Goal: Use online tool/utility: Utilize a website feature to perform a specific function

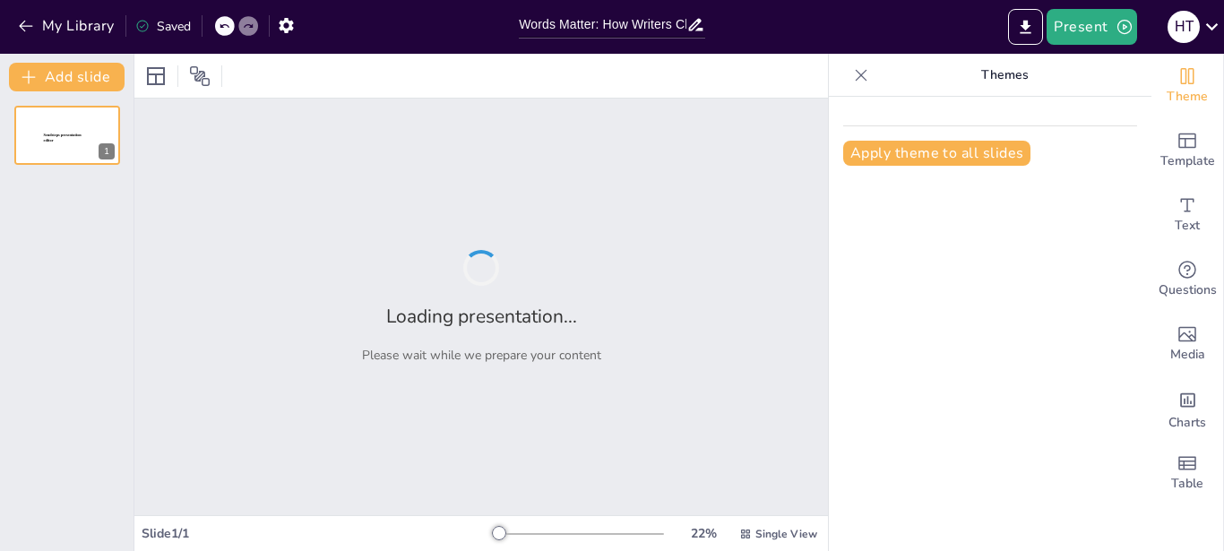
type input "Words Matter: How Writers Choose Their Language"
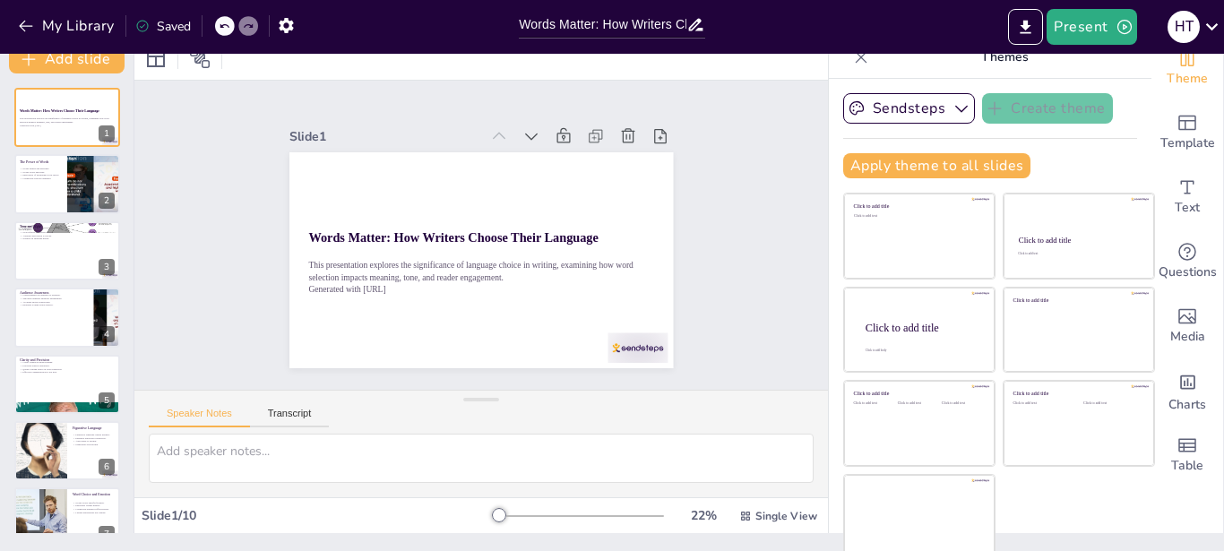
scroll to position [27, 0]
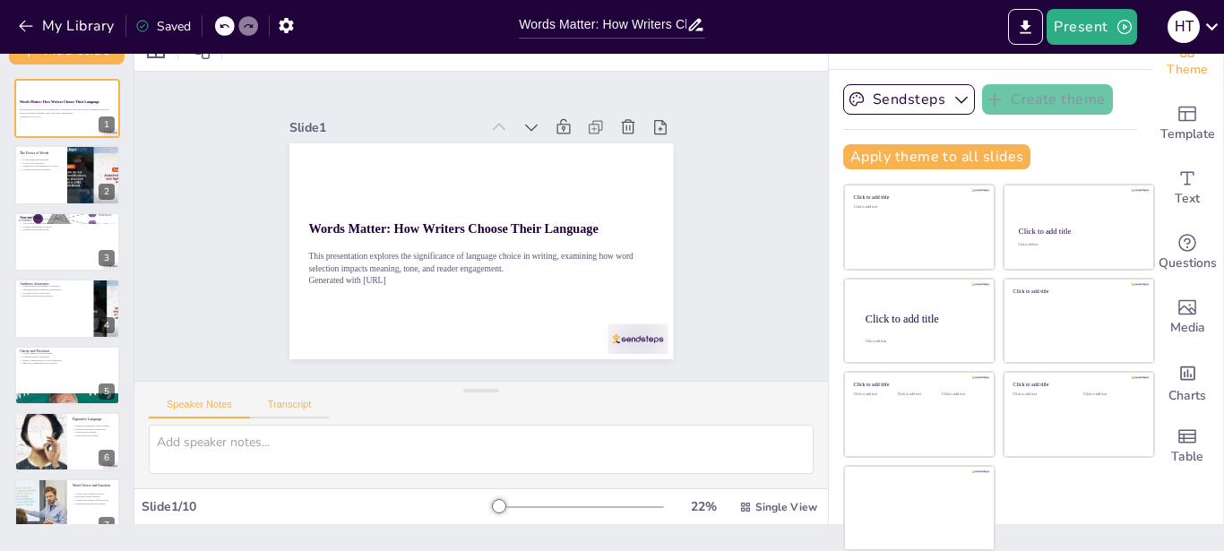
click at [286, 400] on button "Transcript" at bounding box center [290, 409] width 80 height 20
click at [200, 402] on button "Speaker Notes" at bounding box center [199, 409] width 101 height 20
click at [1028, 23] on icon "Export to PowerPoint" at bounding box center [1025, 26] width 11 height 13
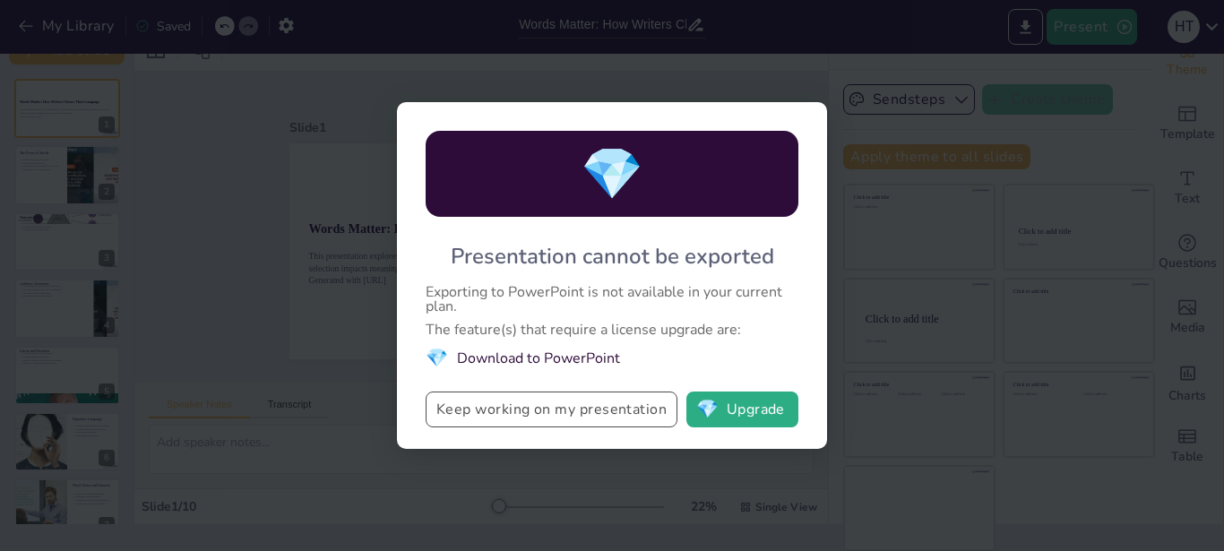
click at [572, 409] on button "Keep working on my presentation" at bounding box center [552, 409] width 252 height 36
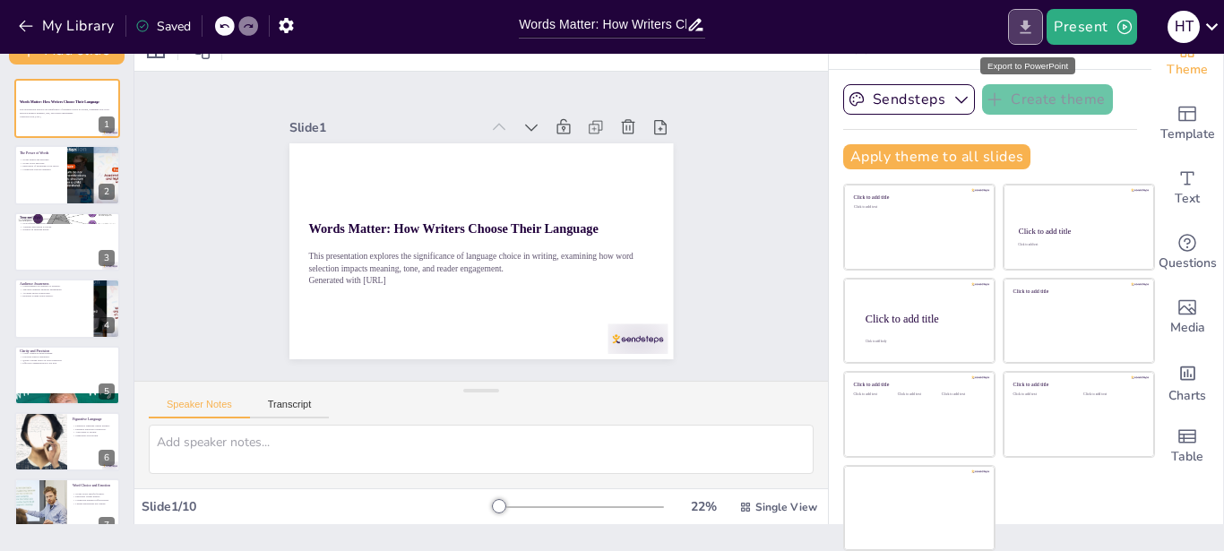
click at [1027, 21] on icon "Export to PowerPoint" at bounding box center [1025, 26] width 11 height 13
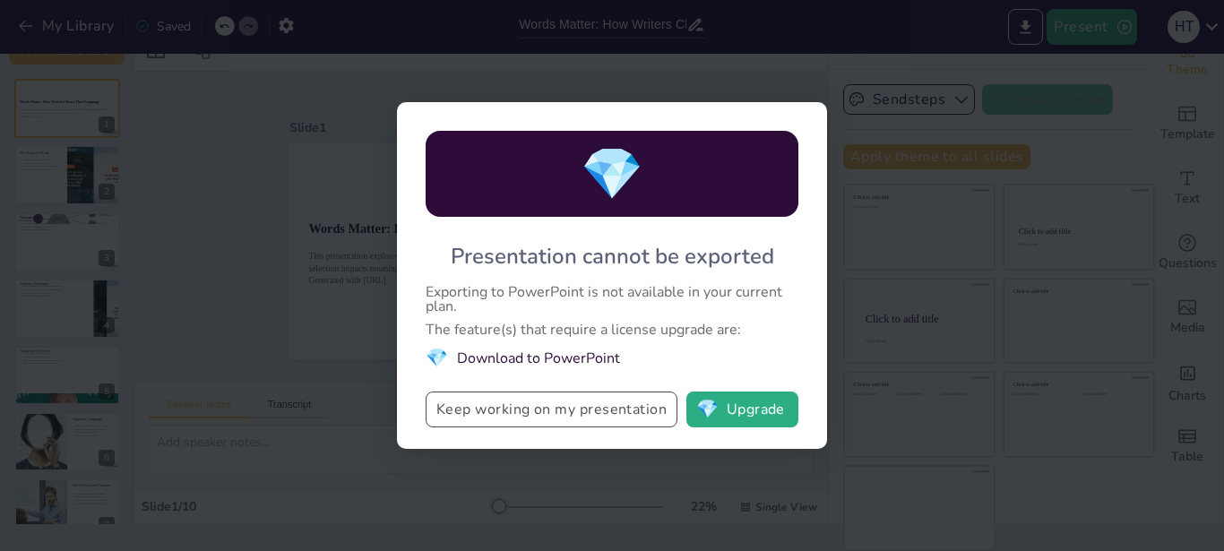
click at [612, 420] on button "Keep working on my presentation" at bounding box center [552, 409] width 252 height 36
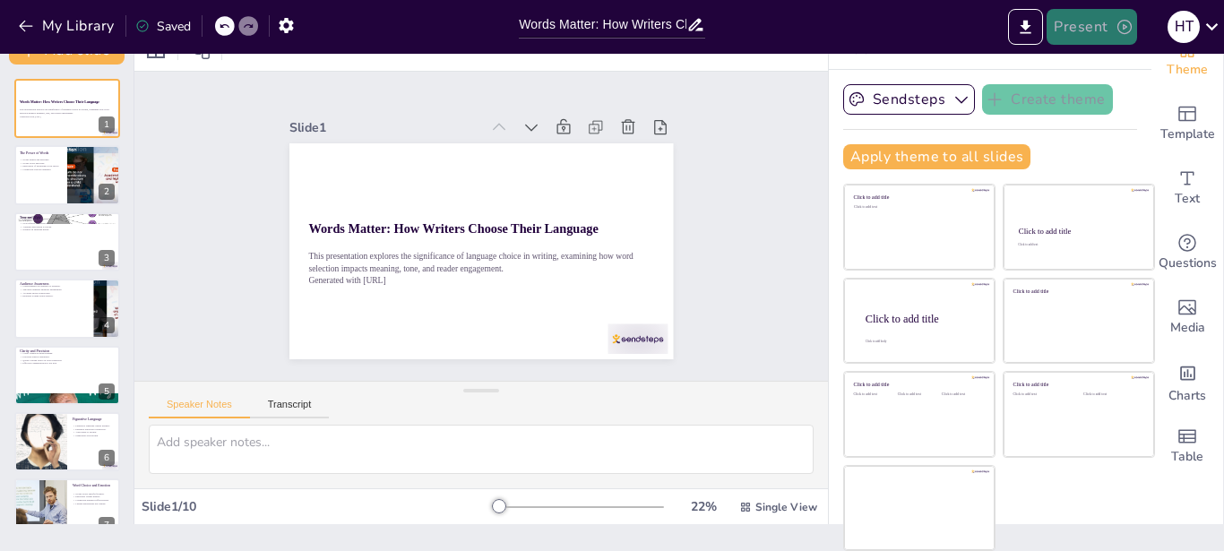
click at [1089, 25] on button "Present" at bounding box center [1091, 27] width 90 height 36
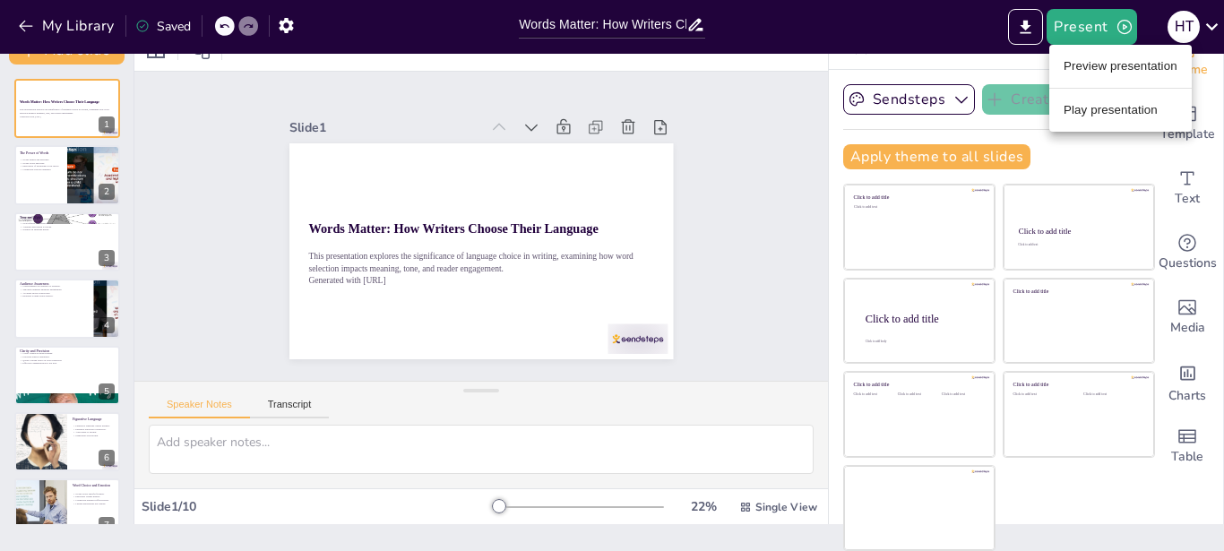
click at [1122, 107] on li "Play presentation" at bounding box center [1120, 110] width 142 height 29
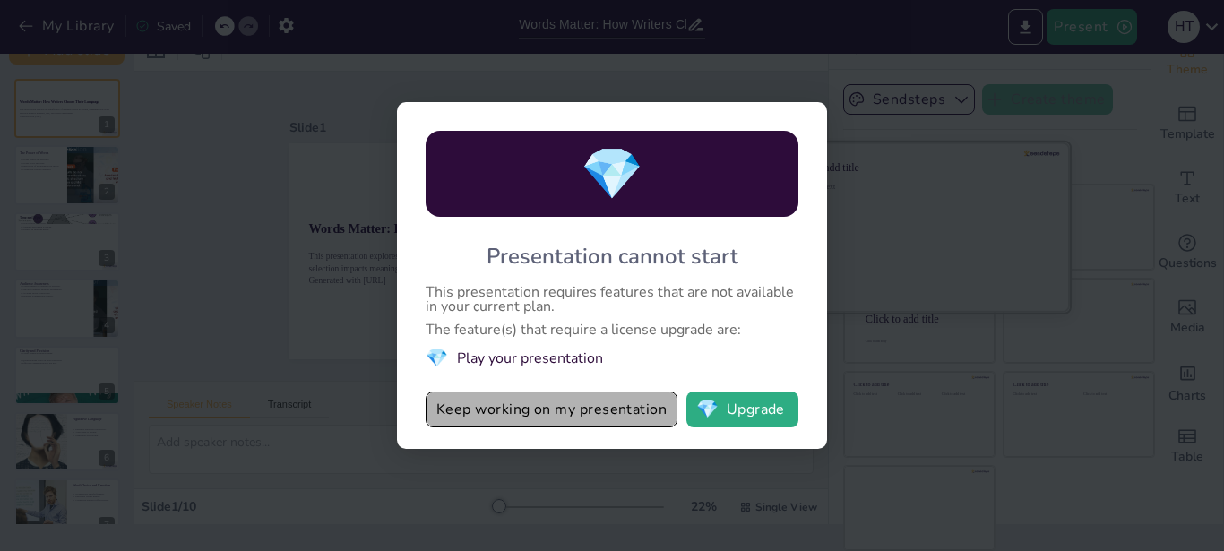
drag, startPoint x: 531, startPoint y: 406, endPoint x: 818, endPoint y: 185, distance: 362.1
click at [532, 404] on button "Keep working on my presentation" at bounding box center [552, 409] width 252 height 36
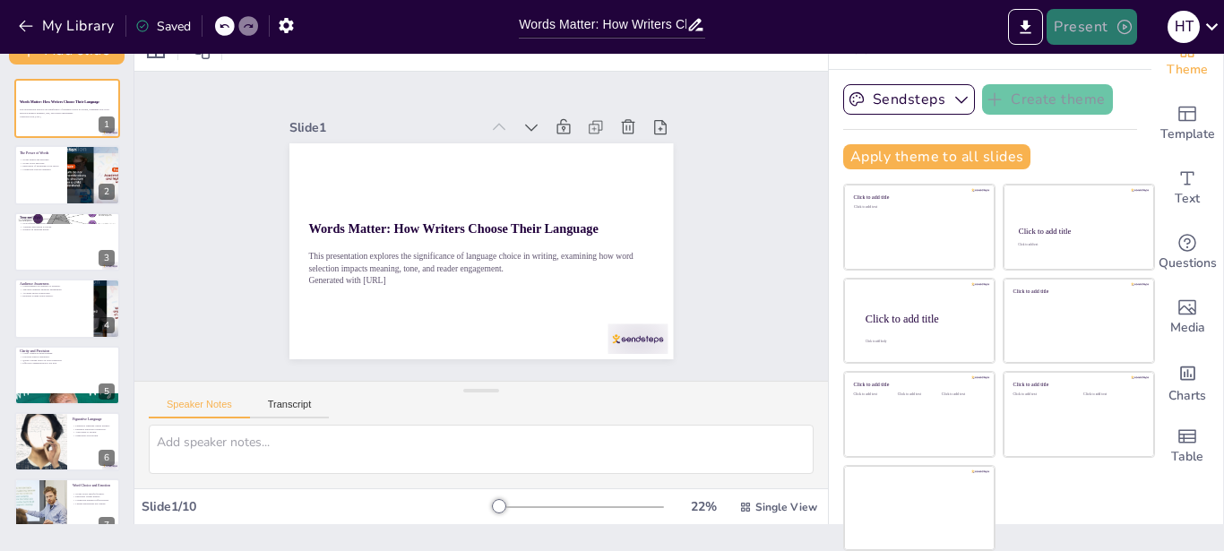
click at [1082, 15] on button "Present" at bounding box center [1091, 27] width 90 height 36
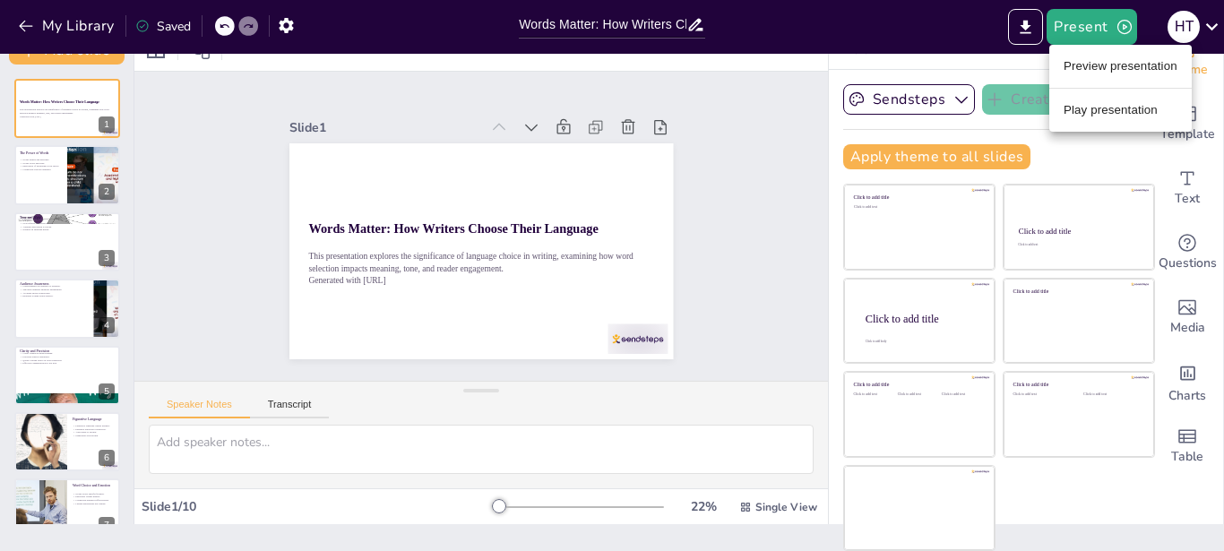
click at [1092, 60] on li "Preview presentation" at bounding box center [1120, 66] width 142 height 29
